Goal: Information Seeking & Learning: Learn about a topic

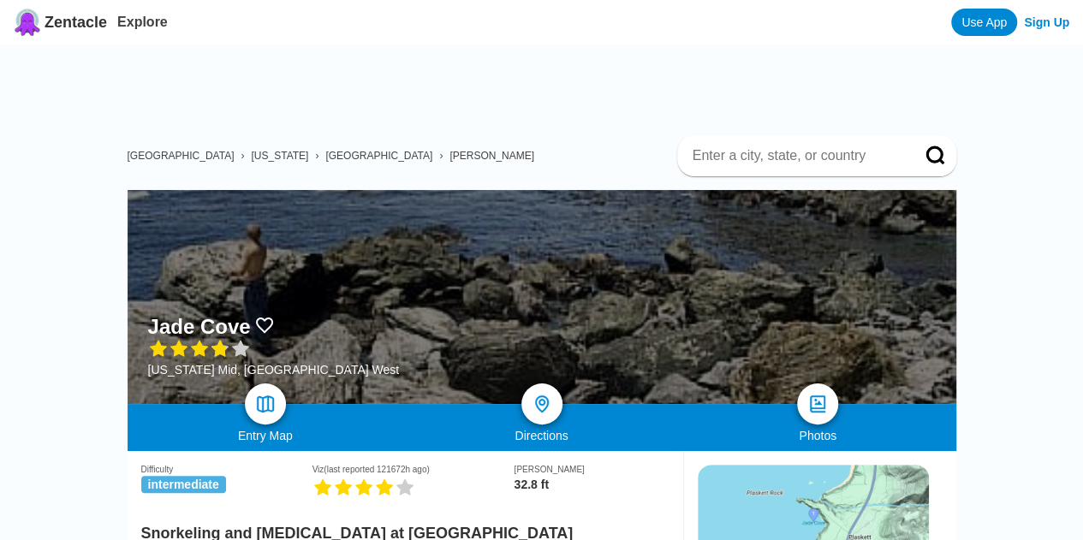
scroll to position [311, 0]
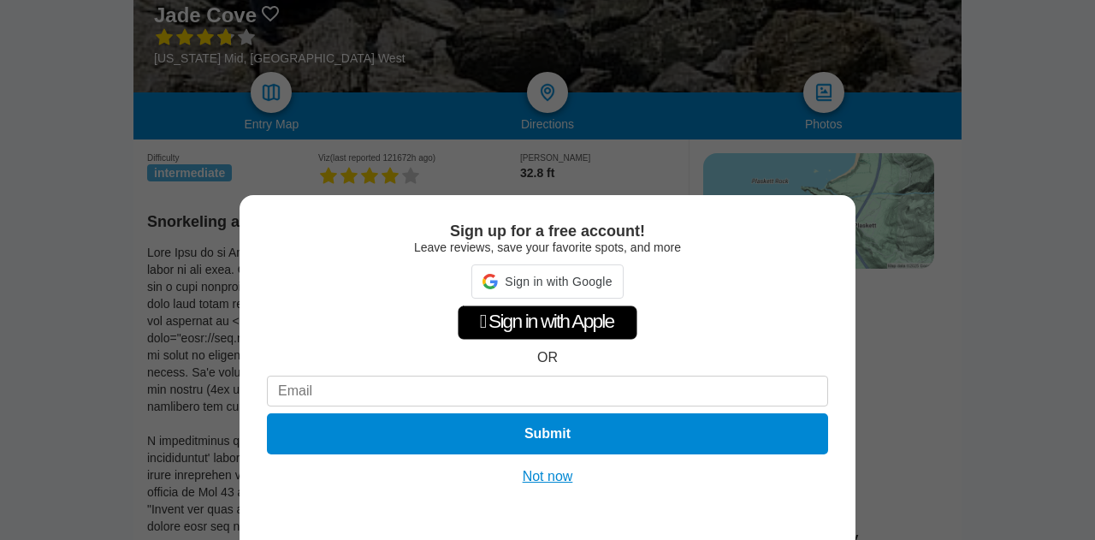
click at [531, 472] on button "Not now" at bounding box center [548, 476] width 61 height 17
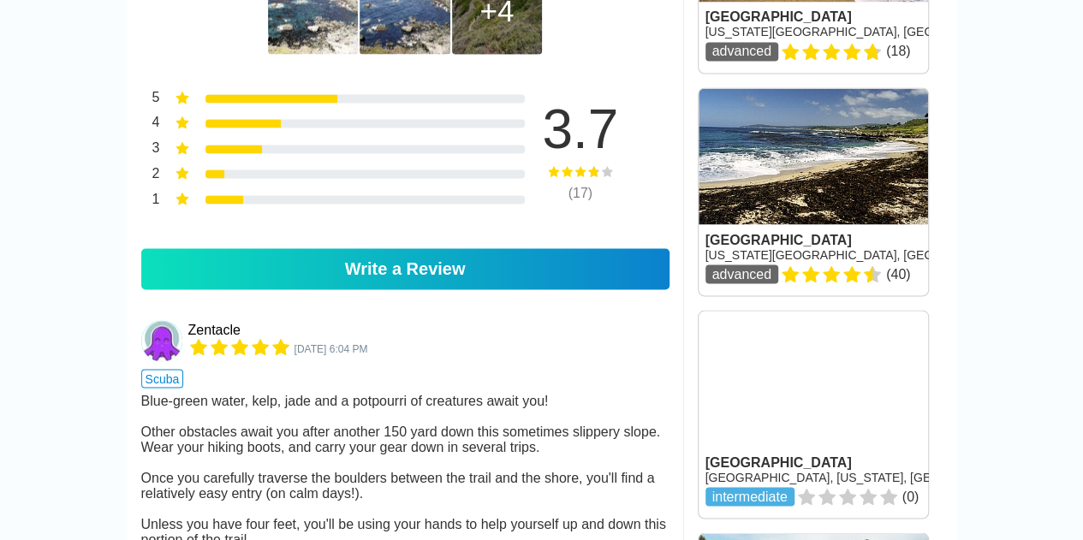
scroll to position [1515, 0]
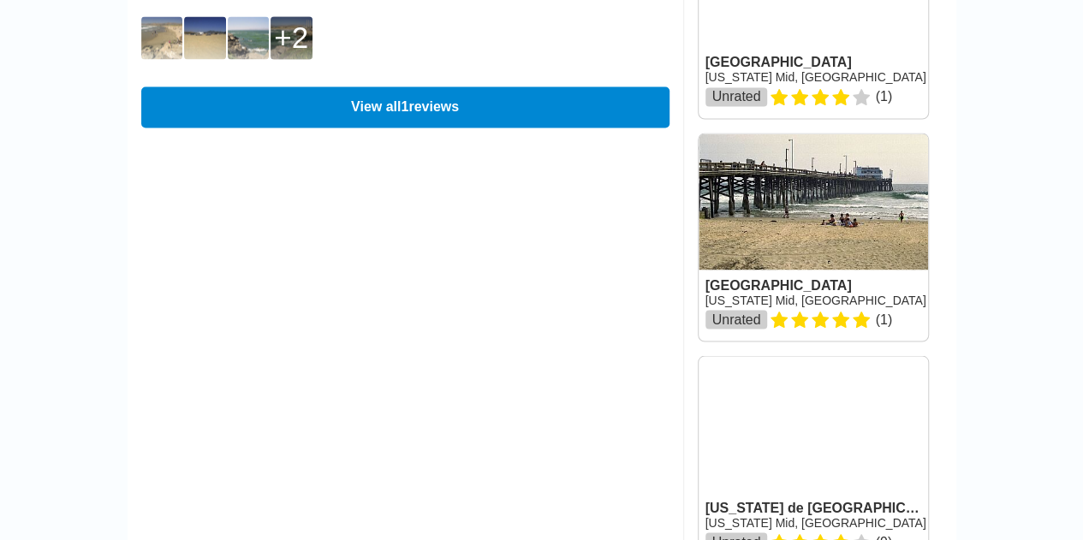
scroll to position [1503, 0]
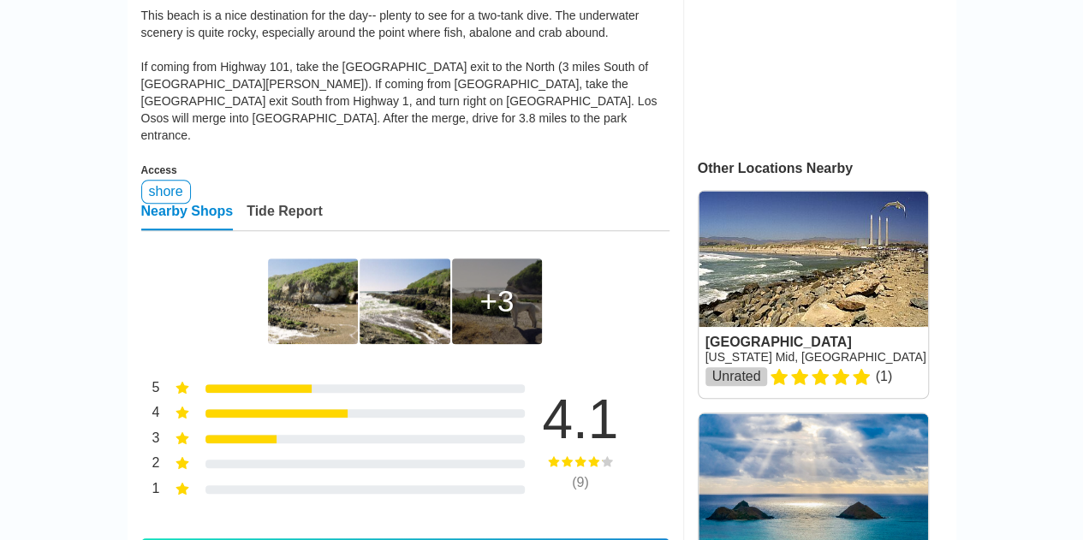
scroll to position [548, 0]
